Goal: Task Accomplishment & Management: Manage account settings

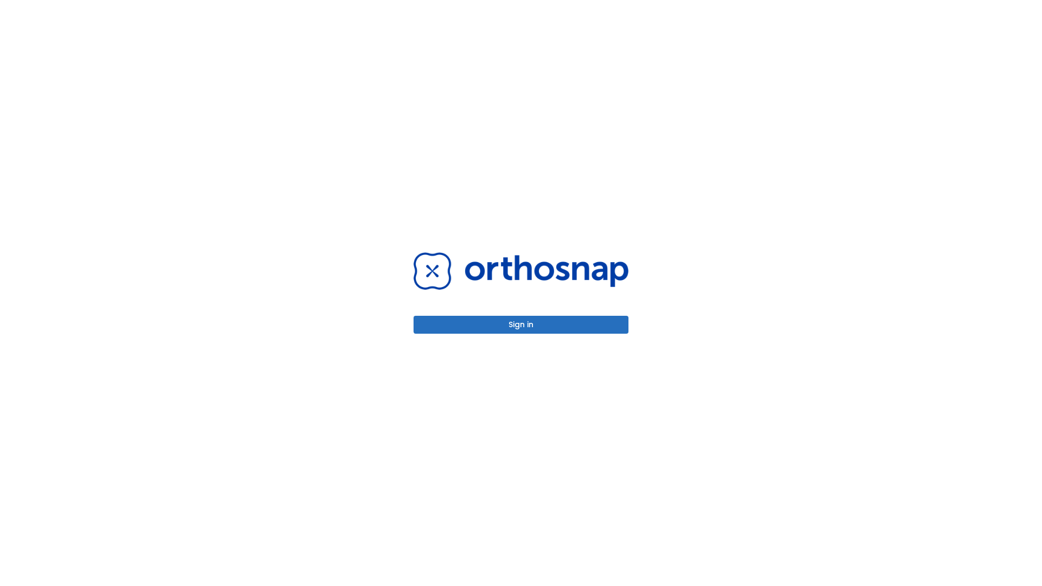
click at [521, 325] on button "Sign in" at bounding box center [520, 325] width 215 height 18
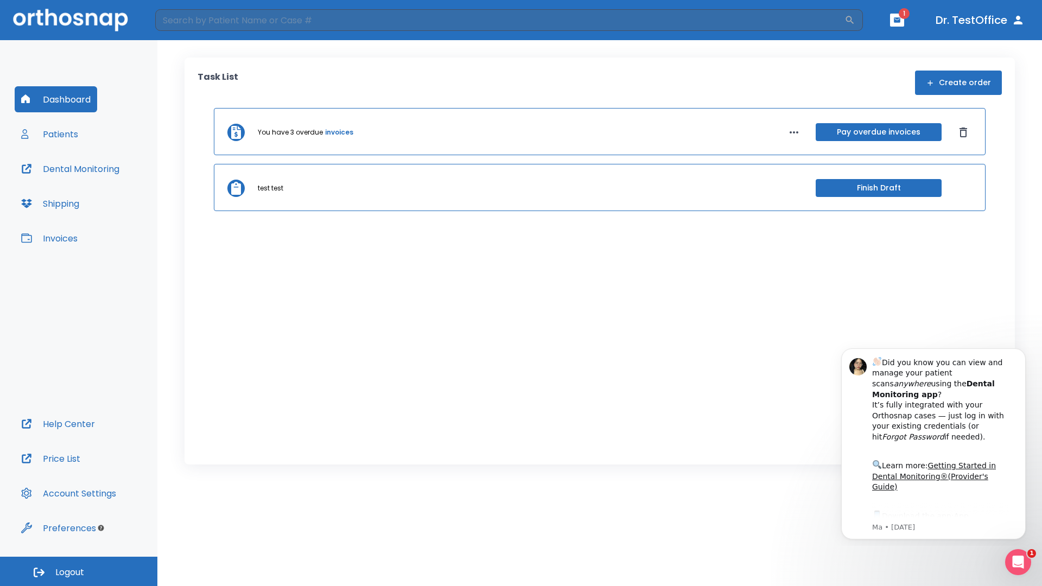
click at [79, 571] on span "Logout" at bounding box center [69, 573] width 29 height 12
